Goal: Task Accomplishment & Management: Complete application form

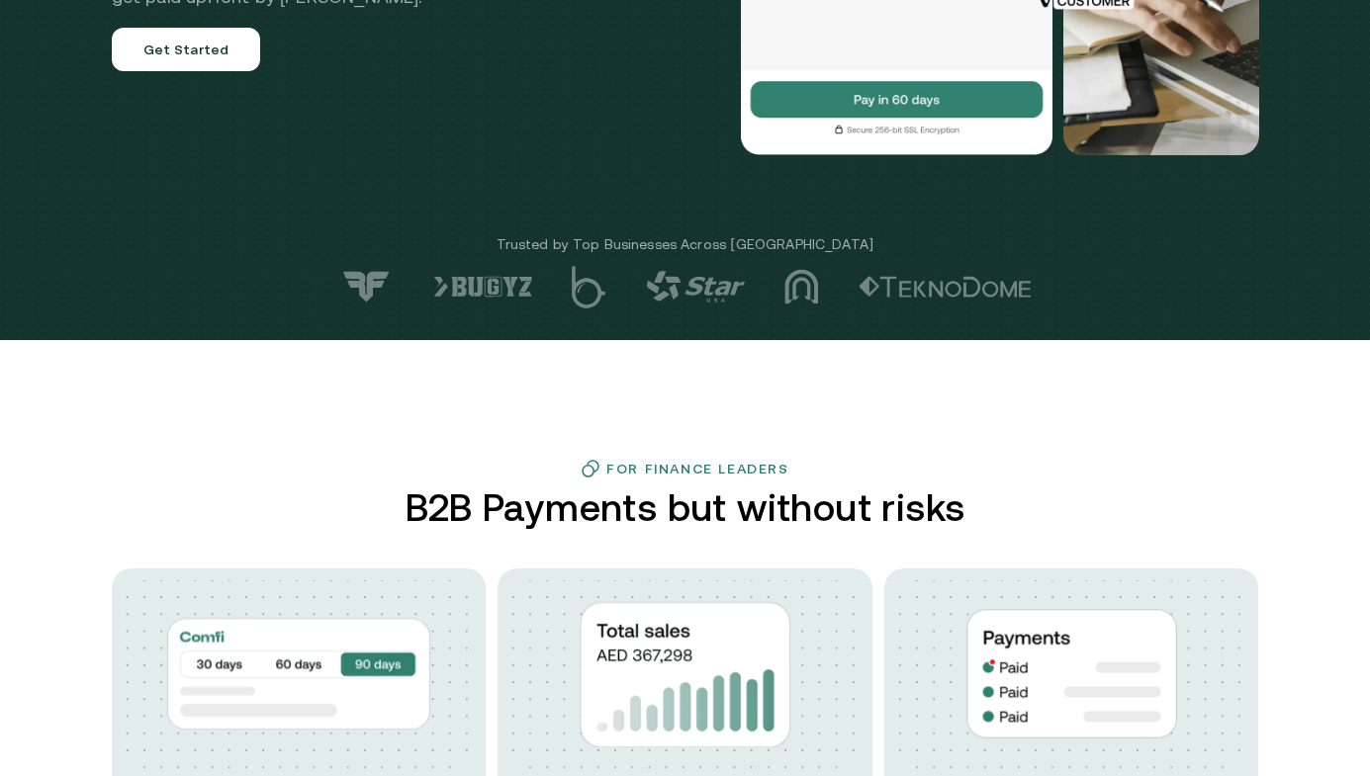
scroll to position [421, 0]
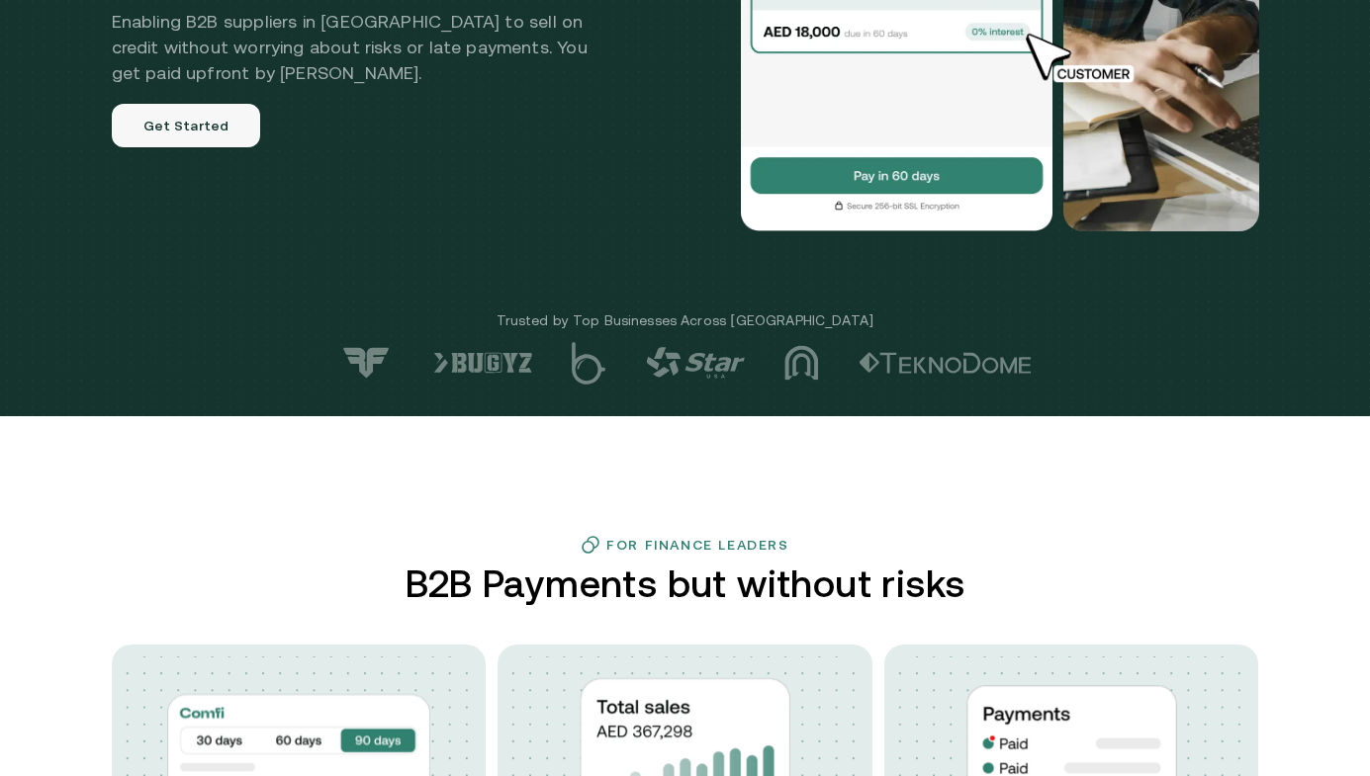
click at [197, 127] on link "Get Started" at bounding box center [186, 126] width 149 height 44
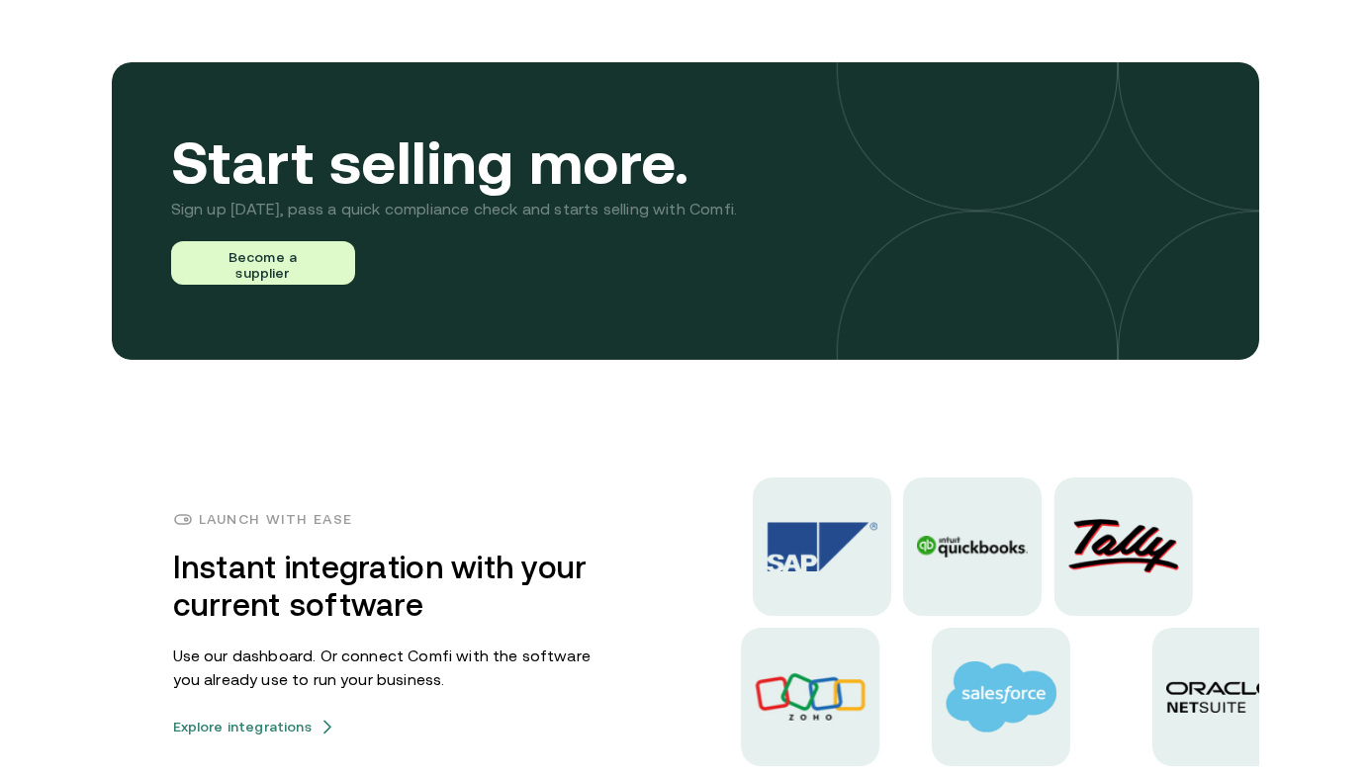
scroll to position [4627, 0]
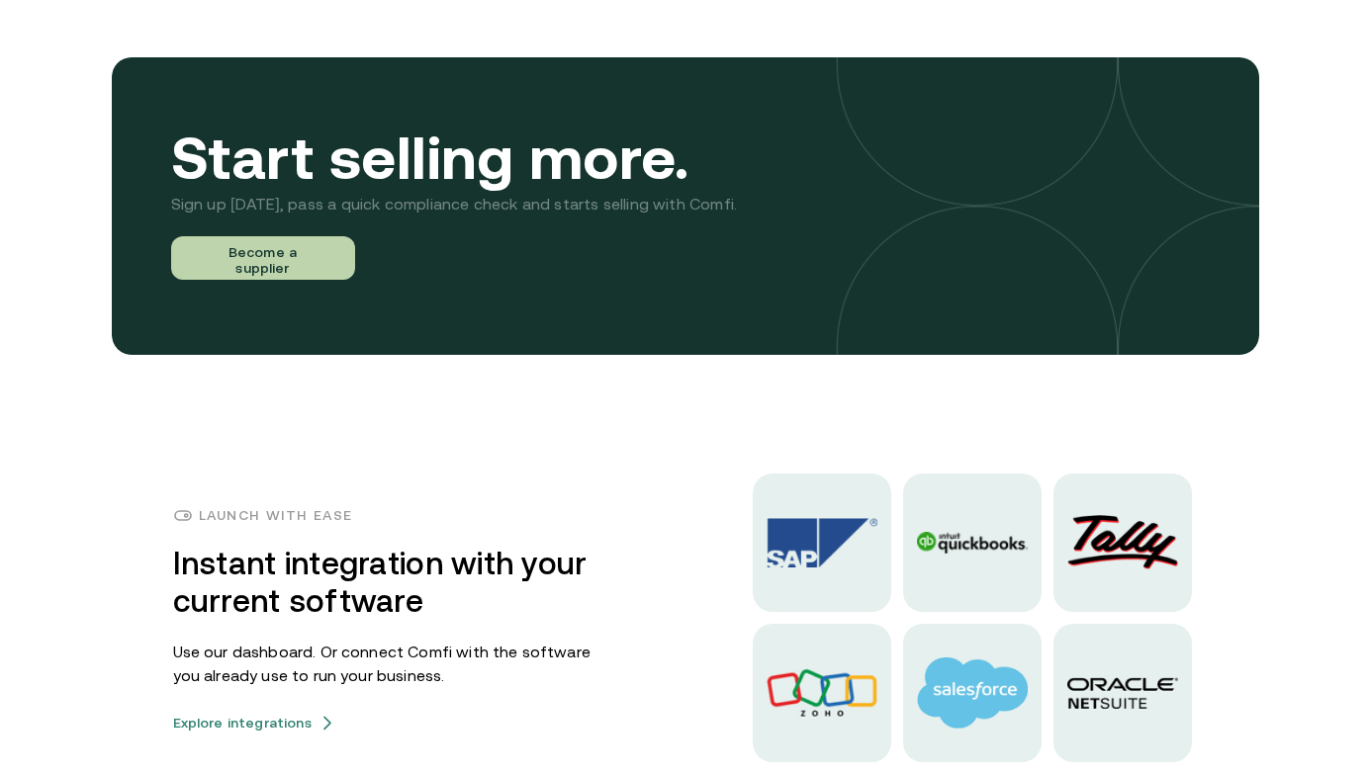
click at [312, 264] on button "Become a supplier" at bounding box center [263, 258] width 184 height 44
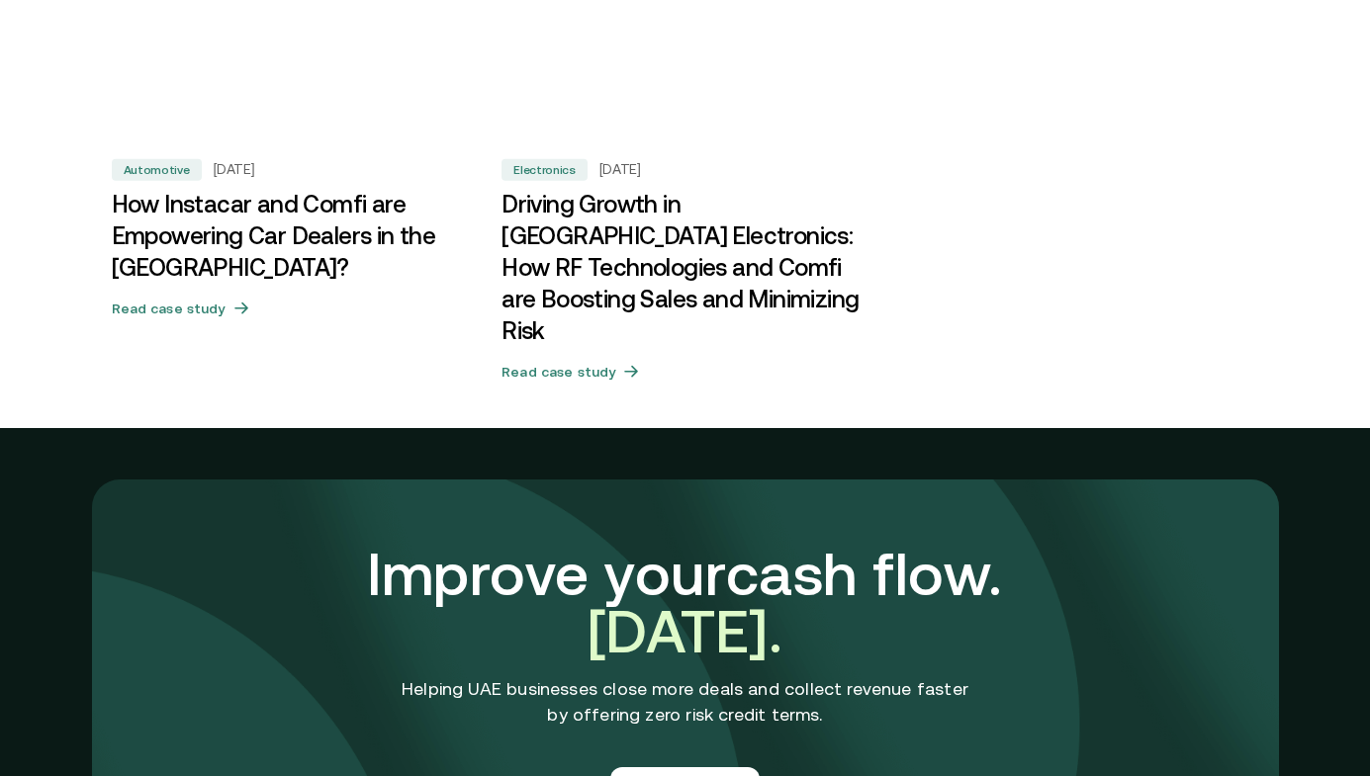
scroll to position [7053, 0]
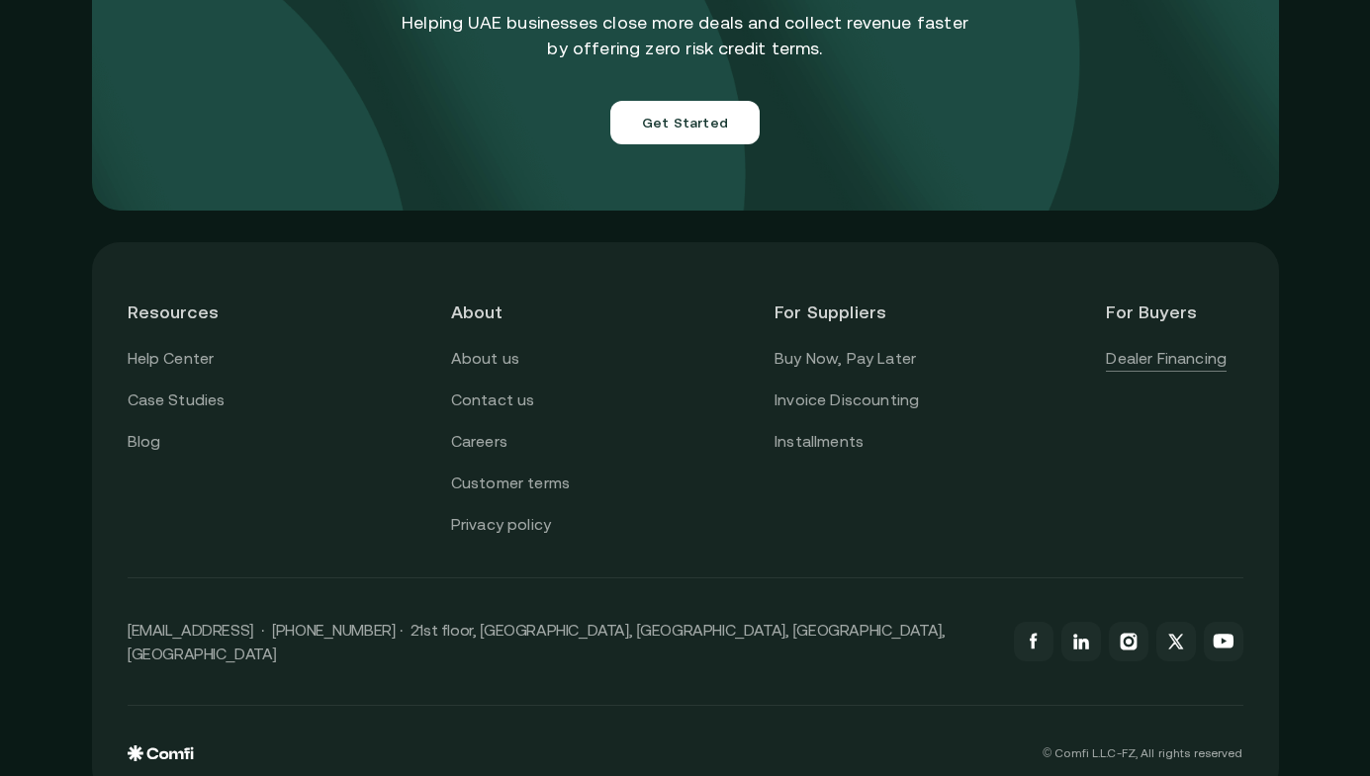
click at [1141, 346] on link "Dealer Financing" at bounding box center [1166, 359] width 121 height 26
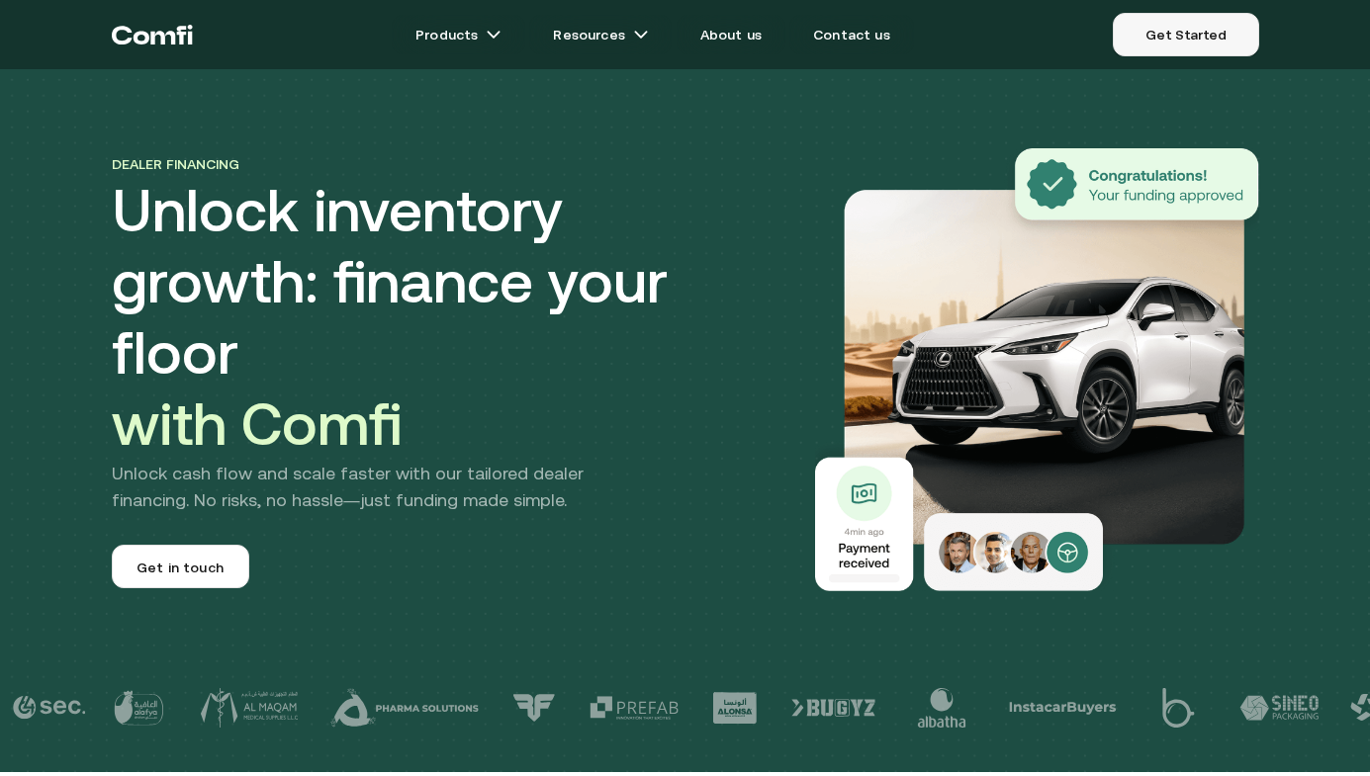
click at [1169, 30] on link "Get Started" at bounding box center [1185, 35] width 145 height 44
